Goal: Information Seeking & Learning: Learn about a topic

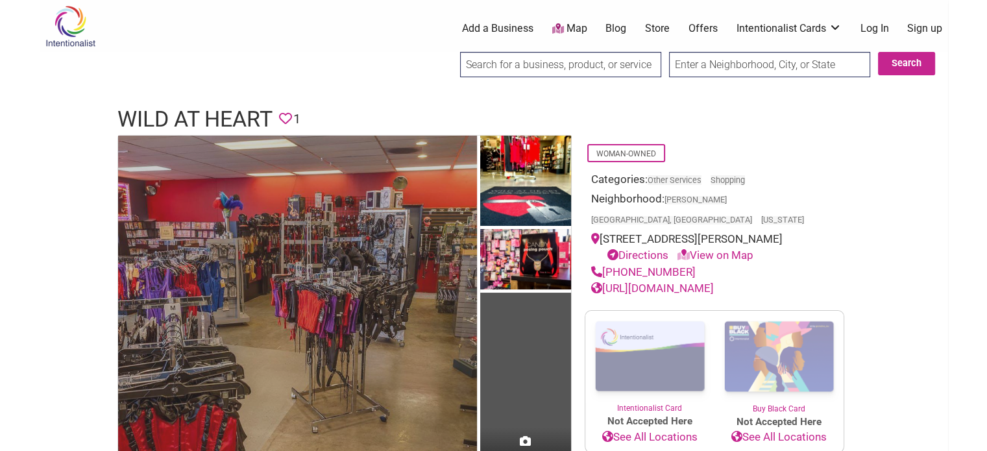
click at [430, 260] on img at bounding box center [297, 315] width 359 height 359
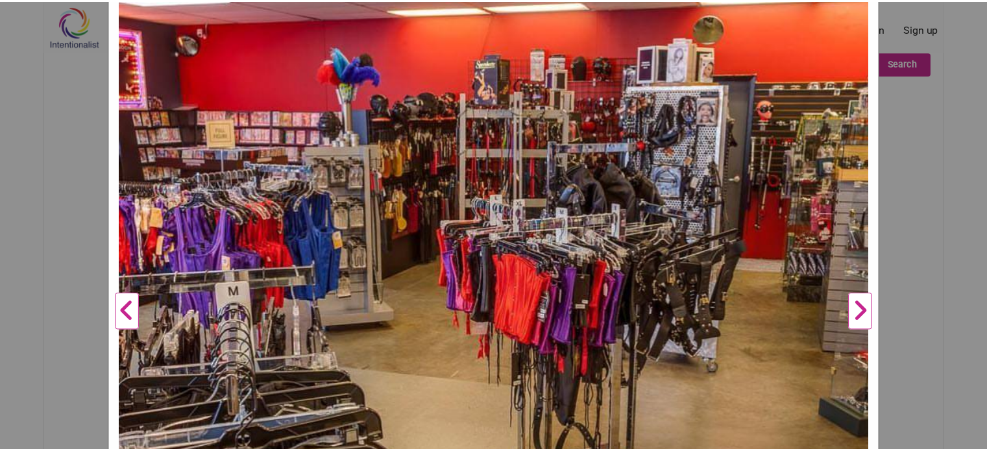
scroll to position [241, 0]
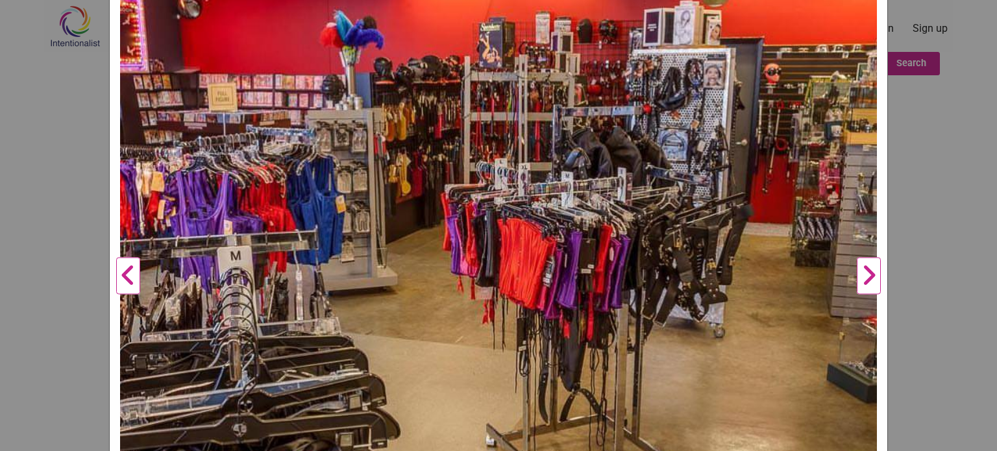
click at [861, 282] on button "Next" at bounding box center [869, 276] width 36 height 768
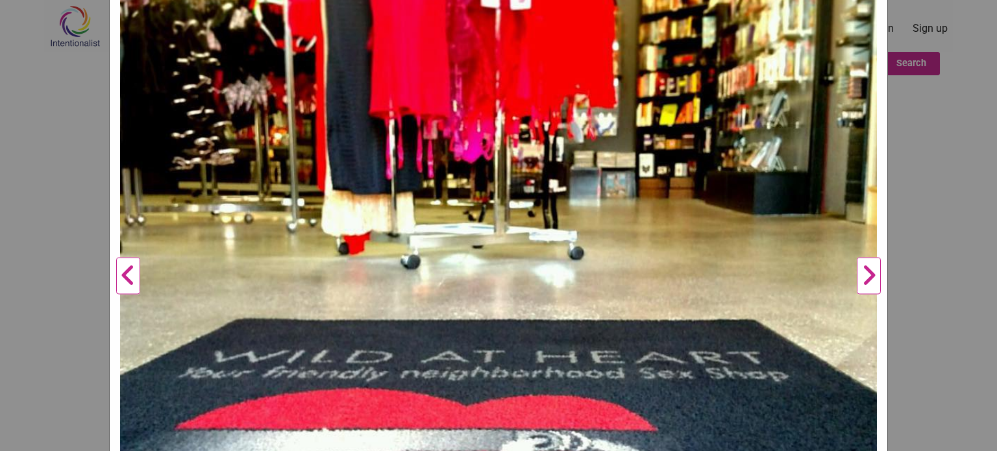
click at [861, 282] on button "Next" at bounding box center [869, 276] width 36 height 768
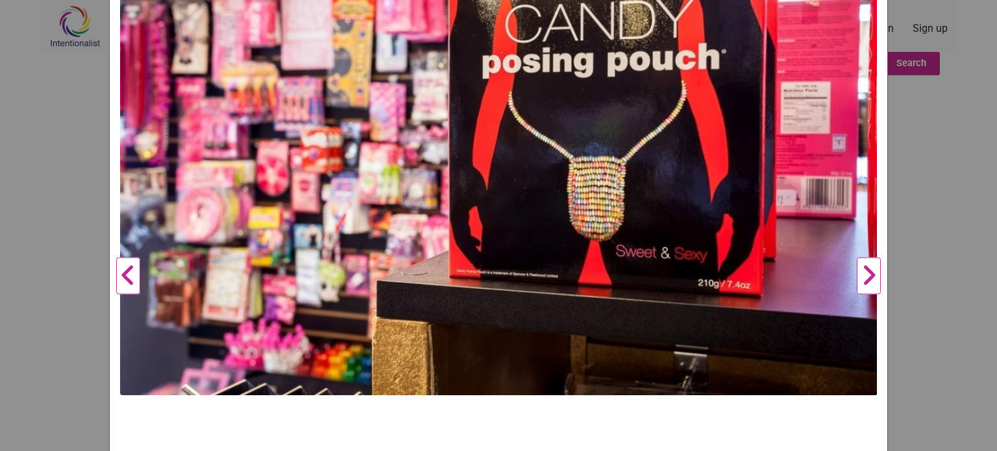
click at [861, 282] on button "Next" at bounding box center [869, 276] width 36 height 768
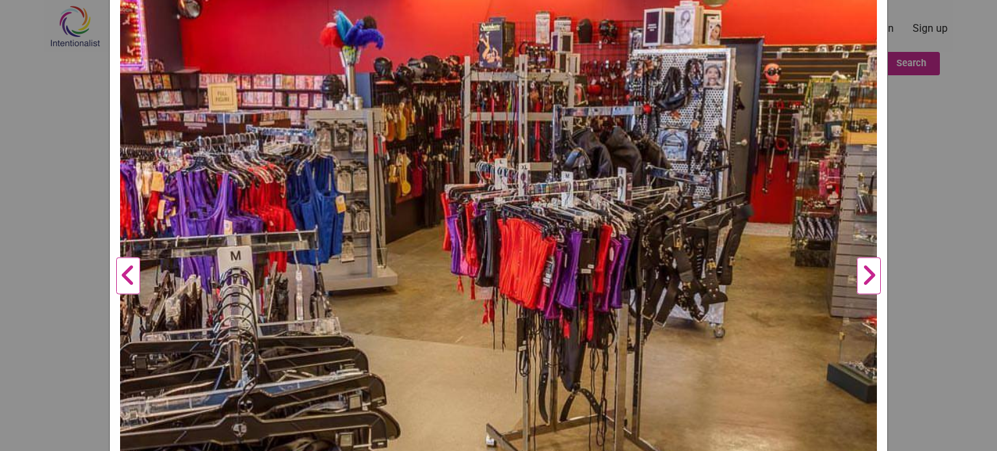
click at [861, 282] on button "Next" at bounding box center [869, 276] width 36 height 768
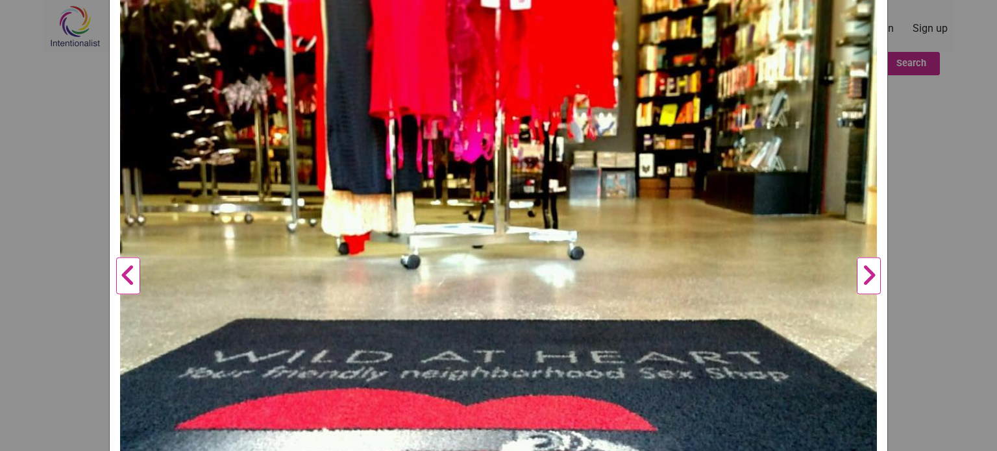
click at [916, 268] on div "Wild At Heart Previous Next 1 2 3 ×" at bounding box center [498, 225] width 997 height 451
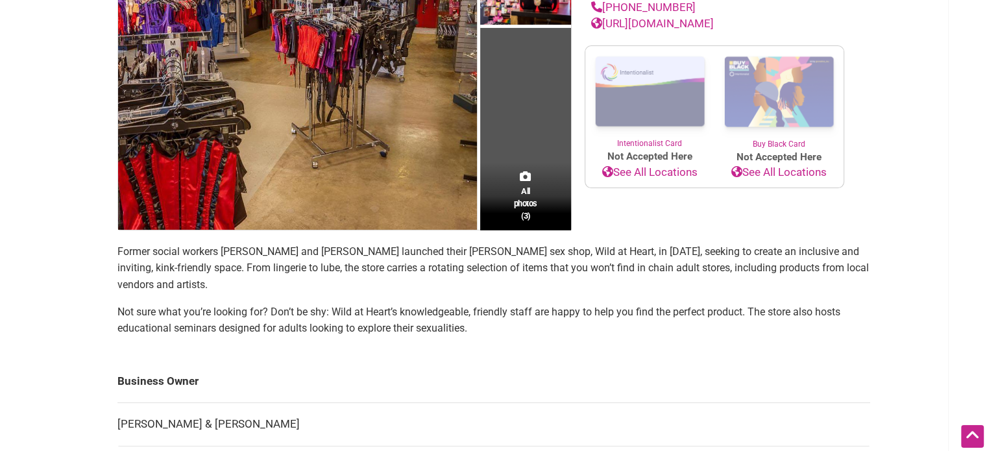
scroll to position [265, 0]
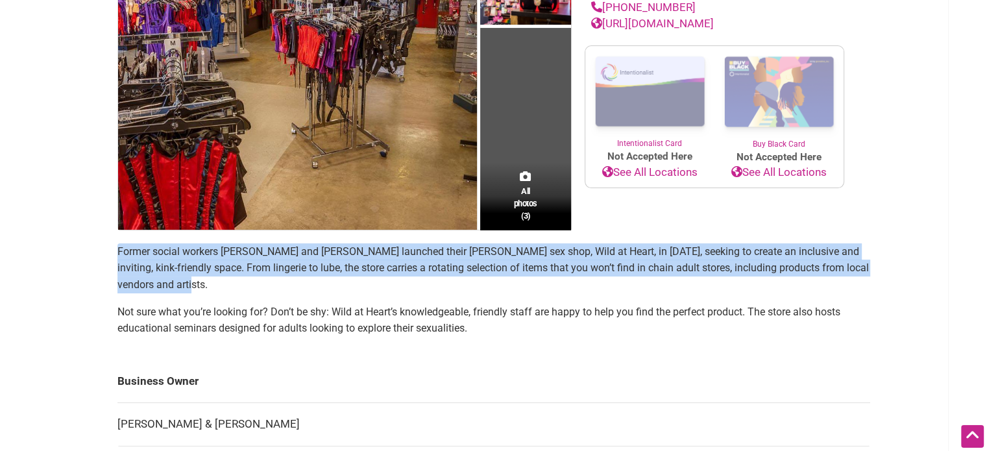
drag, startPoint x: 249, startPoint y: 281, endPoint x: 104, endPoint y: 255, distance: 147.0
click at [104, 255] on div "All photos (3) Woman-Owned Categories: Other Services Shopping Neighborhood: [G…" at bounding box center [493, 233] width 779 height 726
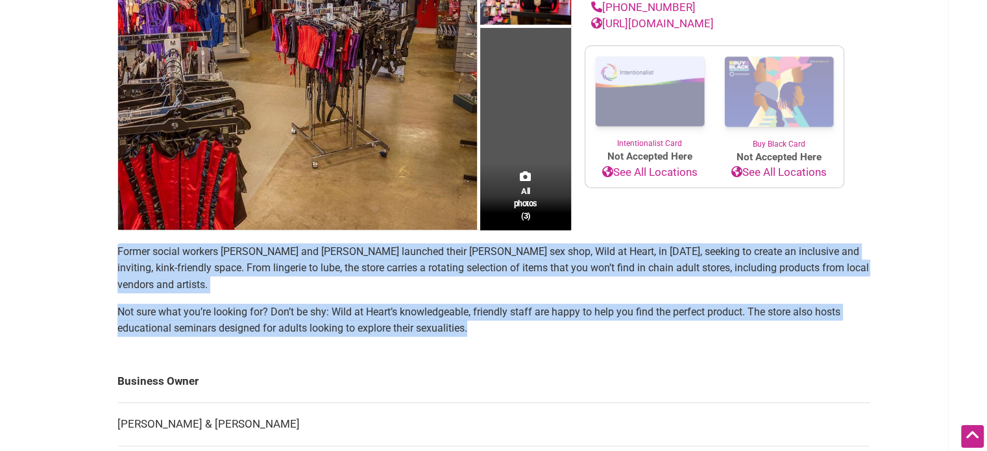
drag, startPoint x: 104, startPoint y: 255, endPoint x: 258, endPoint y: 348, distance: 180.0
click at [258, 348] on div "All photos (3) Woman-Owned Categories: Other Services Shopping Neighborhood: [G…" at bounding box center [493, 233] width 779 height 726
click at [123, 348] on main "All photos (3) Woman-Owned Categories: Other Services Shopping Neighborhood: [G…" at bounding box center [493, 233] width 753 height 726
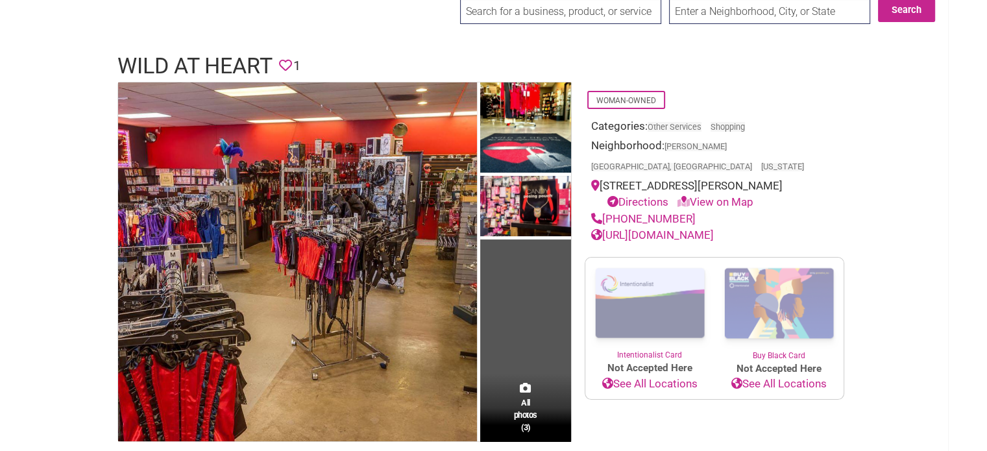
scroll to position [0, 0]
